Goal: Task Accomplishment & Management: Manage account settings

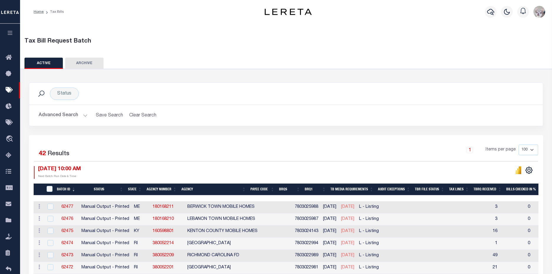
select select
click at [53, 112] on button "Advanced Search" at bounding box center [63, 115] width 49 height 12
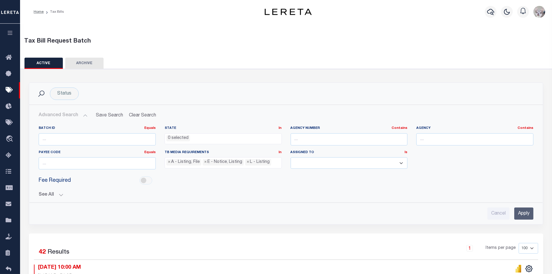
click at [44, 195] on button "See All" at bounding box center [286, 195] width 495 height 6
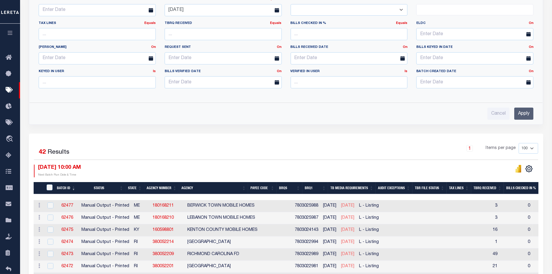
scroll to position [262, 0]
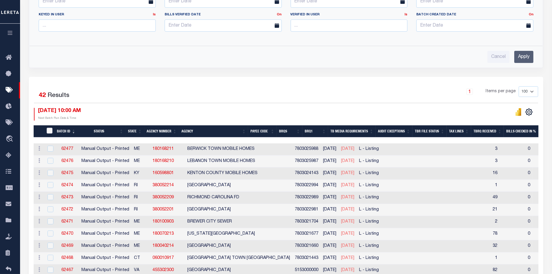
drag, startPoint x: 49, startPoint y: 129, endPoint x: 61, endPoint y: 142, distance: 18.2
click at [49, 129] on input "TaxBillRequestBatchId" at bounding box center [50, 130] width 6 height 6
checkbox input "true"
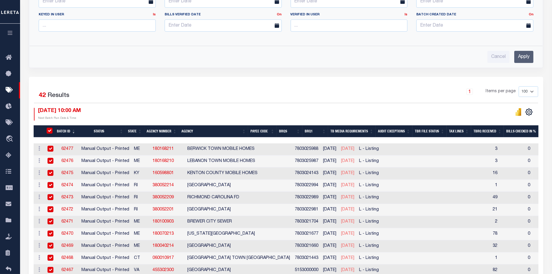
checkbox input "true"
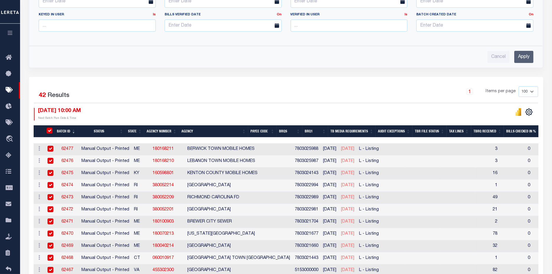
checkbox input "true"
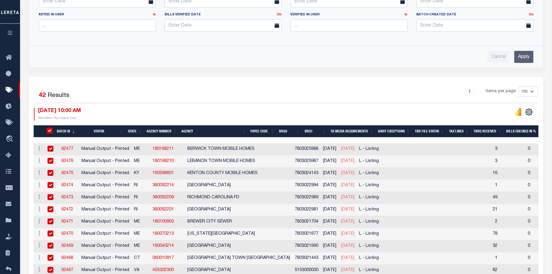
checkbox input "true"
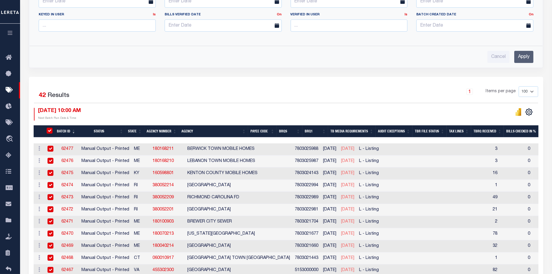
checkbox input "true"
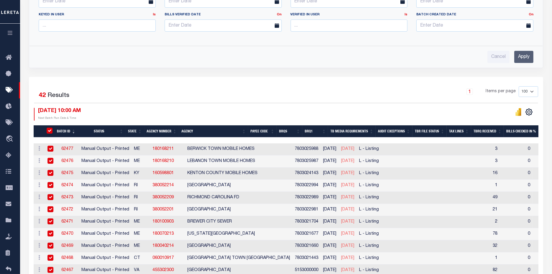
checkbox input "true"
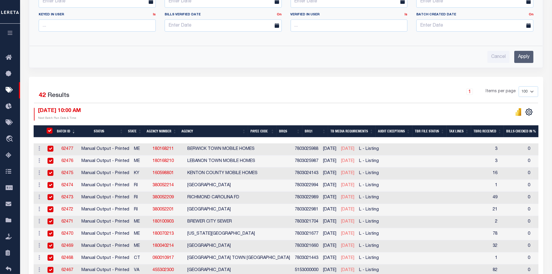
checkbox input "true"
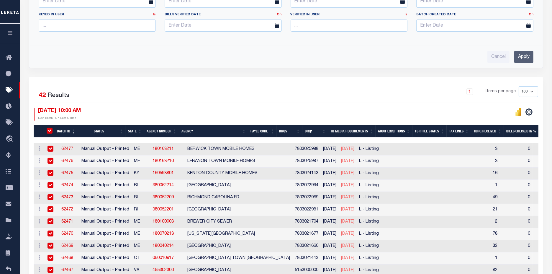
checkbox input "true"
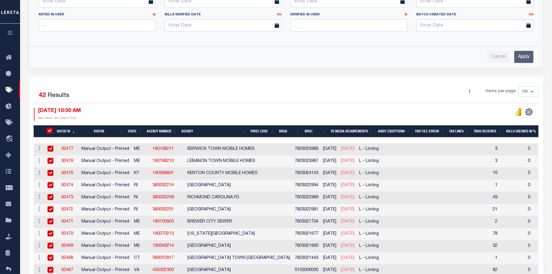
checkbox input "true"
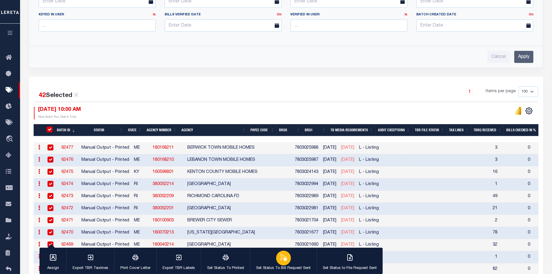
click at [288, 266] on p "Set Status To Bill Request Sent" at bounding box center [283, 268] width 55 height 6
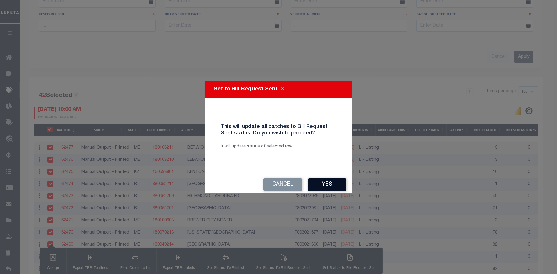
click at [328, 187] on button "Yes" at bounding box center [327, 184] width 38 height 13
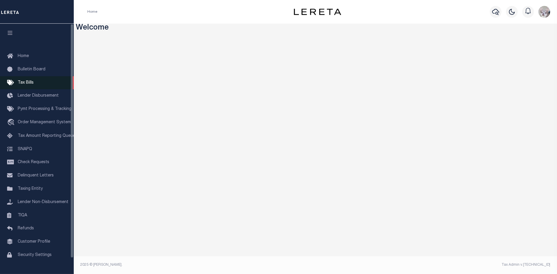
click at [23, 87] on link "Tax Bills" at bounding box center [37, 82] width 74 height 13
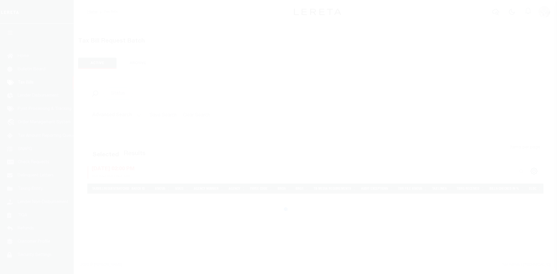
select select
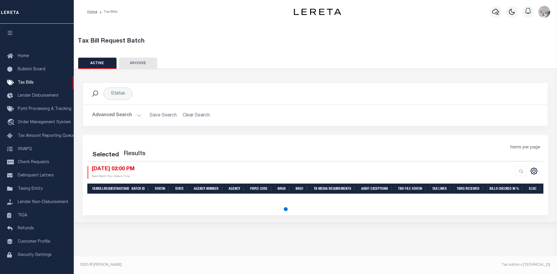
click at [113, 112] on button "Advanced Search" at bounding box center [116, 115] width 49 height 12
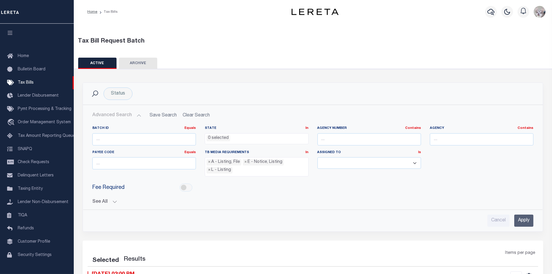
click at [98, 199] on button "See All" at bounding box center [312, 202] width 441 height 6
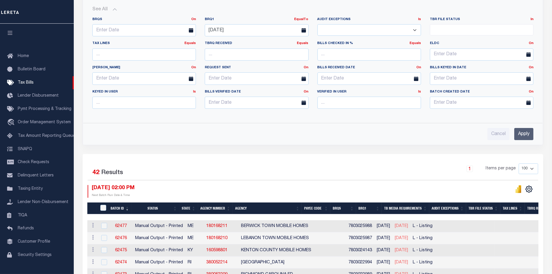
scroll to position [262, 0]
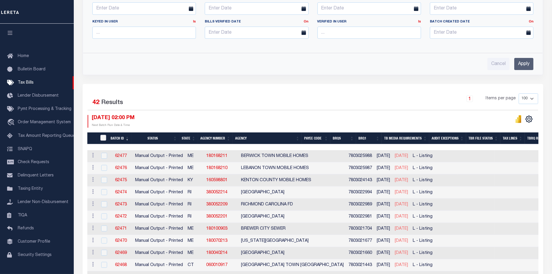
click at [101, 135] on input "TaxBillRequestBatchId" at bounding box center [103, 138] width 6 height 6
checkbox input "true"
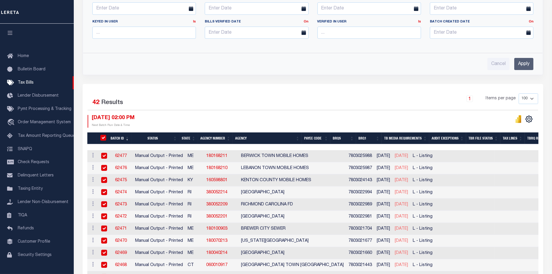
checkbox input "true"
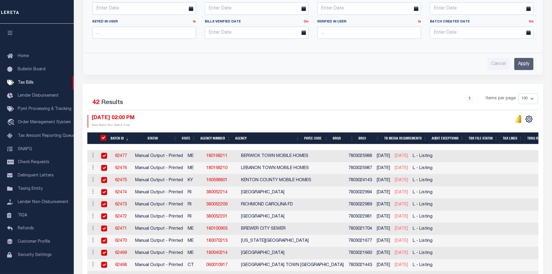
checkbox input "true"
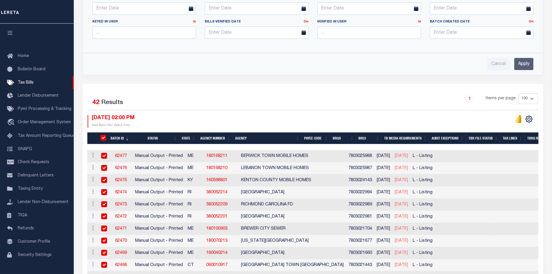
checkbox input "true"
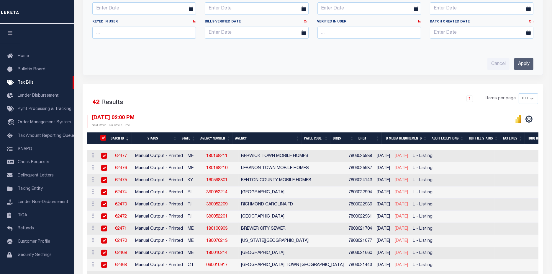
checkbox input "true"
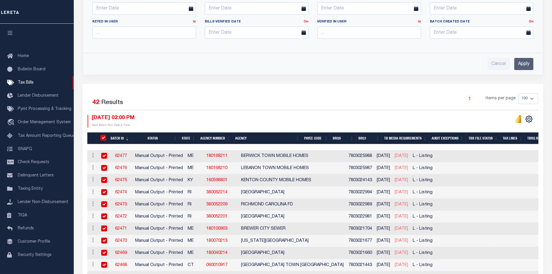
checkbox input "true"
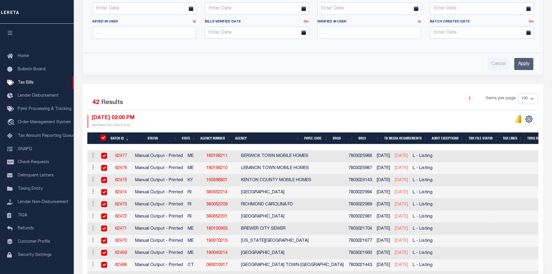
checkbox input "true"
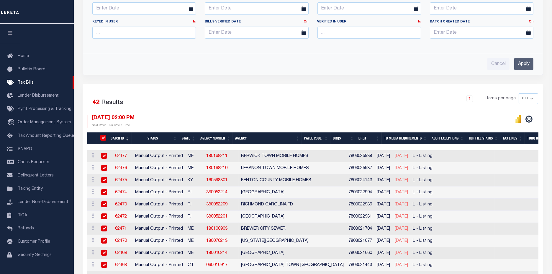
checkbox input "true"
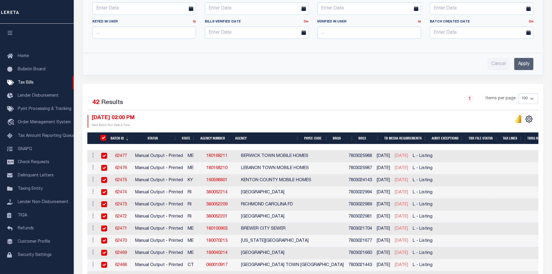
checkbox input "true"
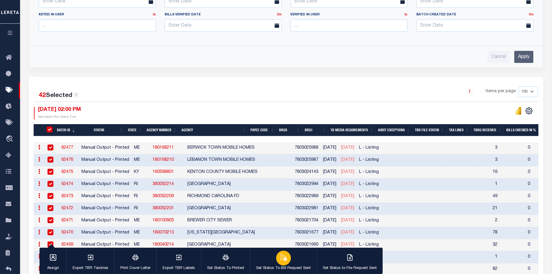
click at [270, 260] on button "Set Status To Bill Request Sent" at bounding box center [283, 260] width 67 height 27
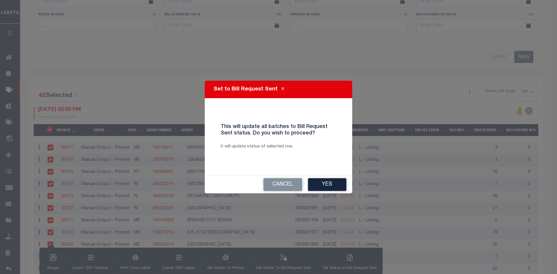
click at [328, 183] on button "Yes" at bounding box center [327, 184] width 38 height 13
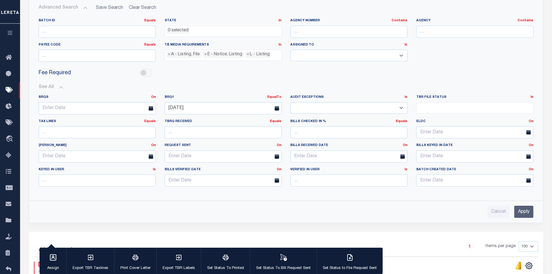
scroll to position [98, 0]
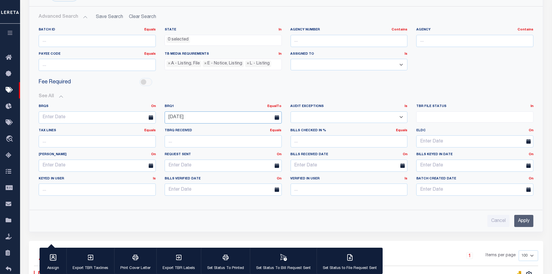
click at [238, 115] on input "[DATE]" at bounding box center [223, 117] width 117 height 12
click at [198, 173] on span "12" at bounding box center [197, 172] width 12 height 12
type input "08-12-2025"
click at [527, 220] on input "Apply" at bounding box center [523, 220] width 19 height 12
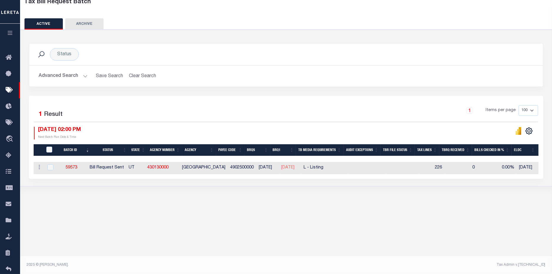
scroll to position [39, 0]
click at [49, 147] on input "TaxBillRequestBatchId" at bounding box center [49, 149] width 6 height 6
checkbox input "true"
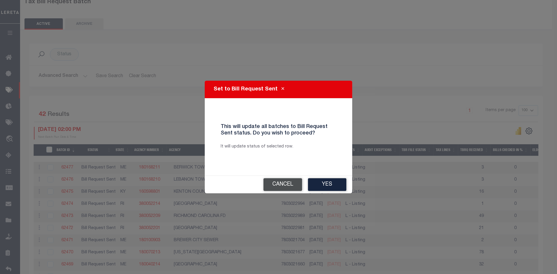
click at [286, 187] on button "Cancel" at bounding box center [282, 184] width 39 height 13
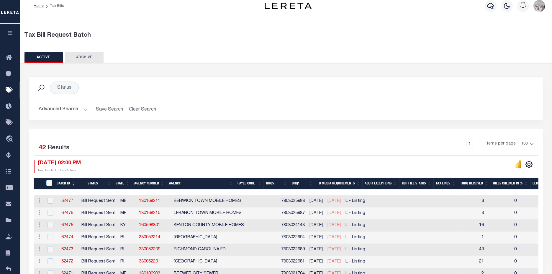
scroll to position [0, 0]
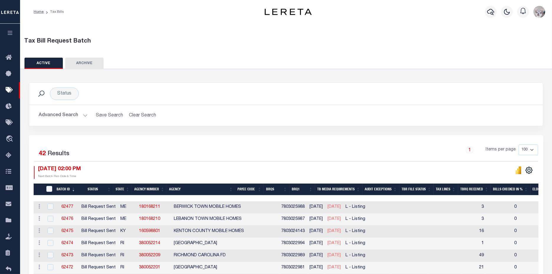
drag, startPoint x: 317, startPoint y: 200, endPoint x: 383, endPoint y: 200, distance: 65.8
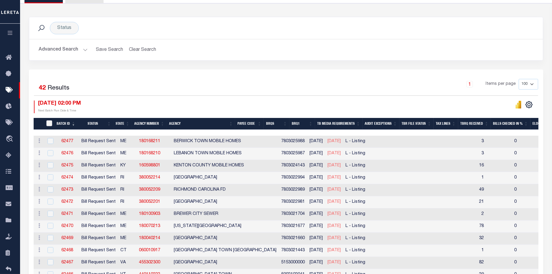
click at [50, 123] on input "TaxBillRequestBatchId" at bounding box center [49, 123] width 6 height 6
checkbox input "true"
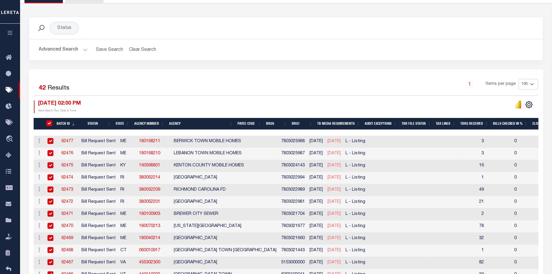
checkbox input "true"
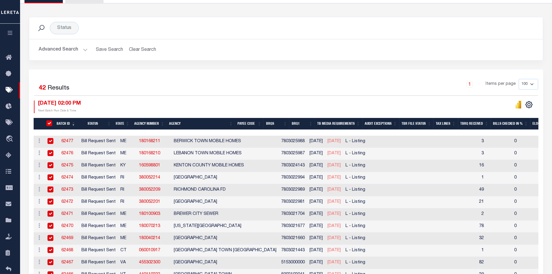
checkbox input "true"
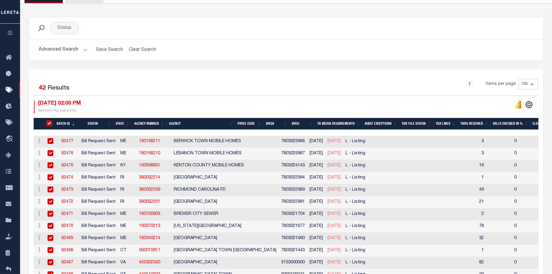
checkbox input "true"
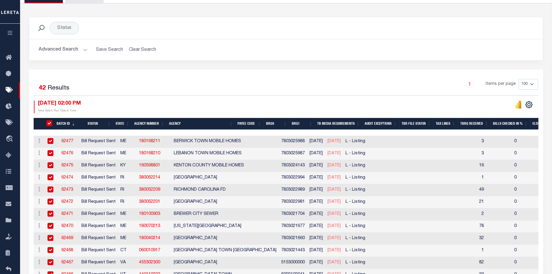
checkbox input "true"
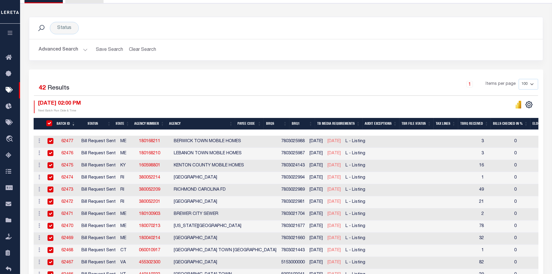
checkbox input "true"
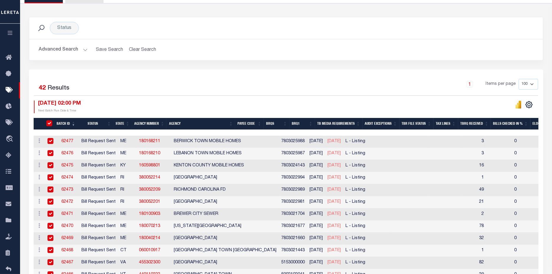
checkbox input "true"
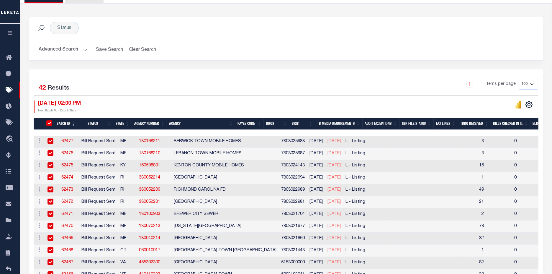
checkbox input "true"
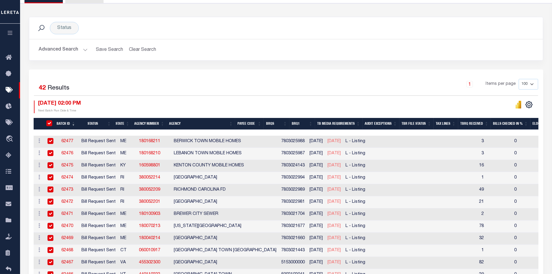
checkbox input "true"
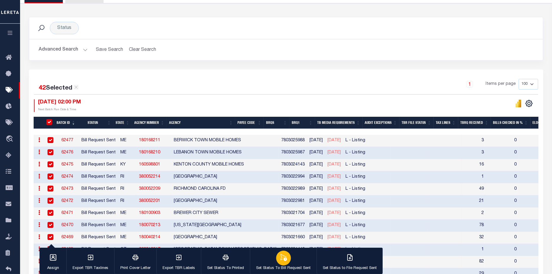
click at [288, 261] on button "Set Status To Bill Request Sent" at bounding box center [283, 260] width 67 height 27
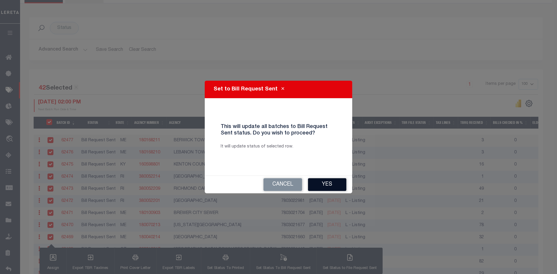
click at [328, 183] on button "Yes" at bounding box center [327, 184] width 38 height 13
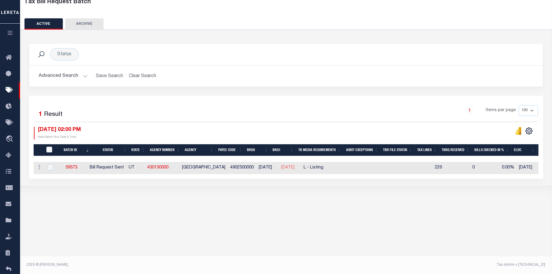
click at [50, 150] on input "TaxBillRequestBatchId" at bounding box center [49, 149] width 6 height 6
checkbox input "true"
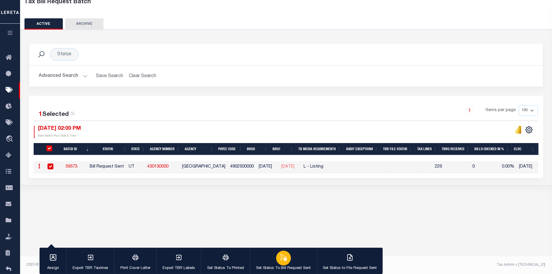
click at [300, 260] on button "Set Status To Bill Request Sent" at bounding box center [283, 260] width 67 height 27
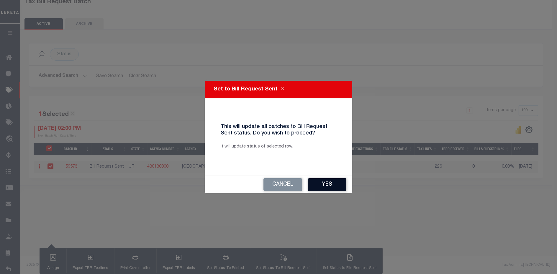
click at [334, 186] on button "Yes" at bounding box center [327, 184] width 38 height 13
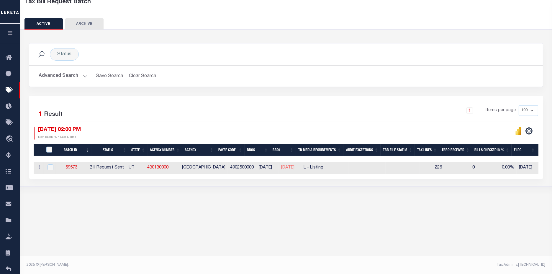
click at [65, 73] on button "Advanced Search" at bounding box center [63, 76] width 49 height 12
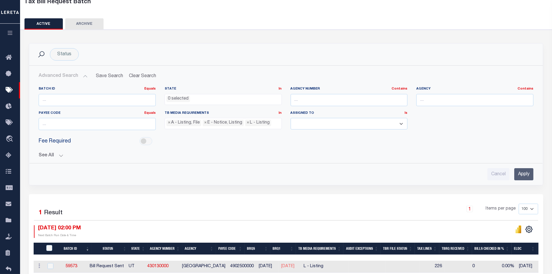
click at [46, 156] on button "See All" at bounding box center [286, 156] width 495 height 6
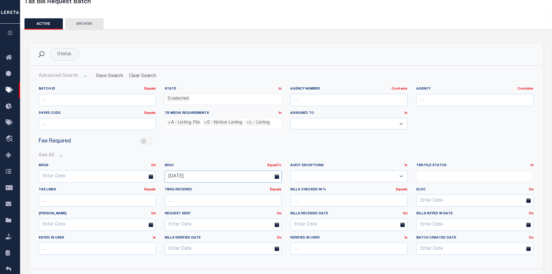
click at [237, 179] on body "Home Tax Bills" at bounding box center [276, 185] width 552 height 448
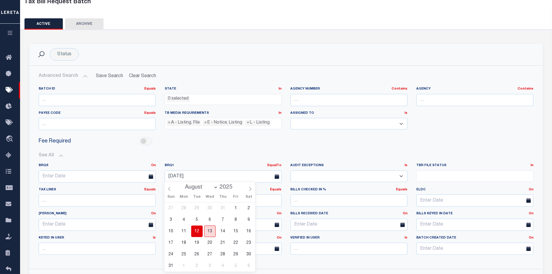
click at [212, 232] on span "13" at bounding box center [210, 231] width 12 height 12
type input "[DATE]"
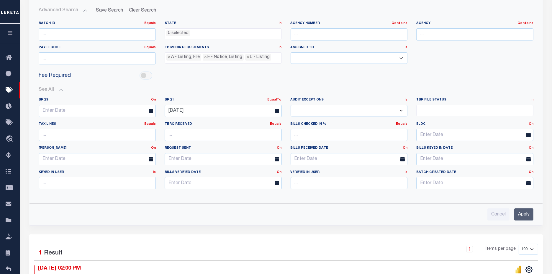
click at [523, 212] on input "Apply" at bounding box center [523, 214] width 19 height 12
